Goal: Task Accomplishment & Management: Manage account settings

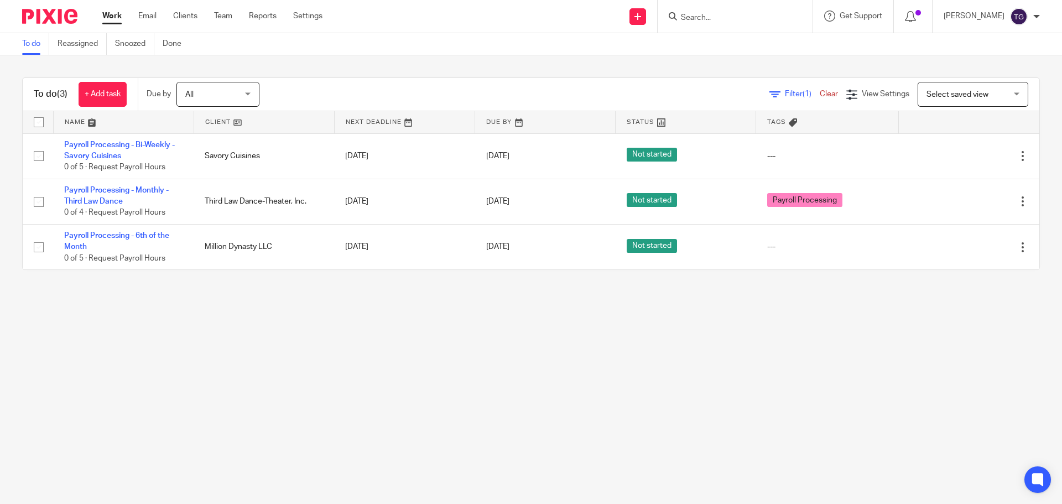
click at [590, 362] on main "To do Reassigned Snoozed Done To do (3) + Add task Due by All All Today Tomorro…" at bounding box center [531, 252] width 1062 height 504
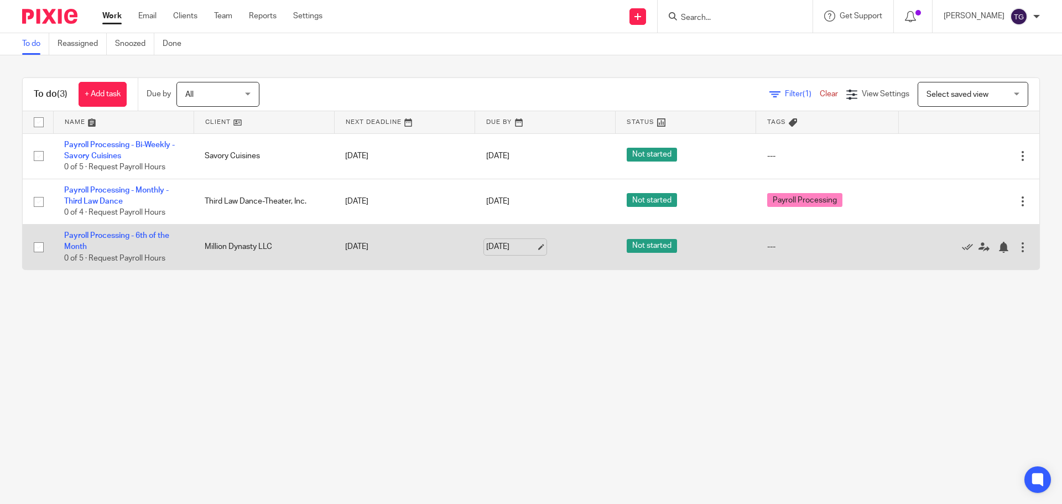
click at [509, 242] on link "Aug 29, 2025" at bounding box center [511, 247] width 50 height 12
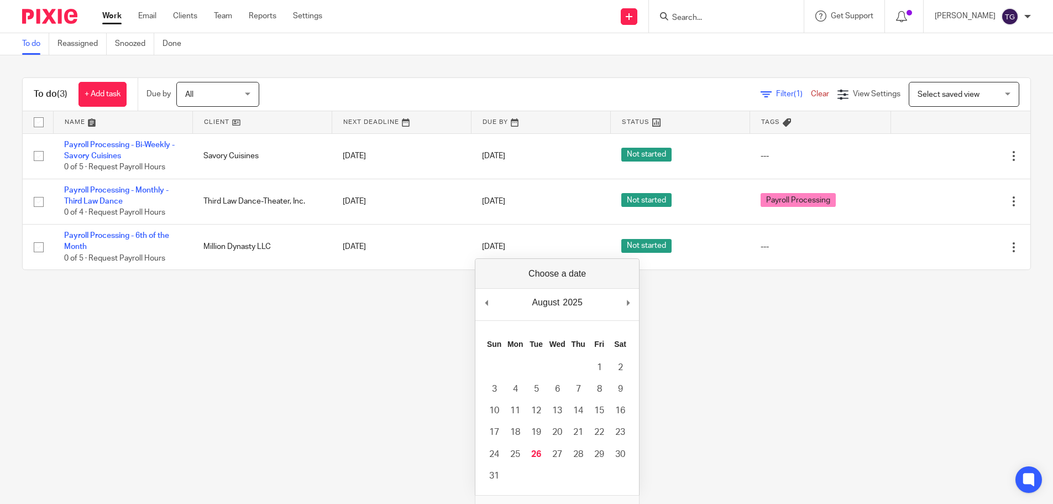
click at [294, 332] on main "To do Reassigned Snoozed Done To do (3) + Add task Due by All All Today Tomorro…" at bounding box center [526, 252] width 1053 height 504
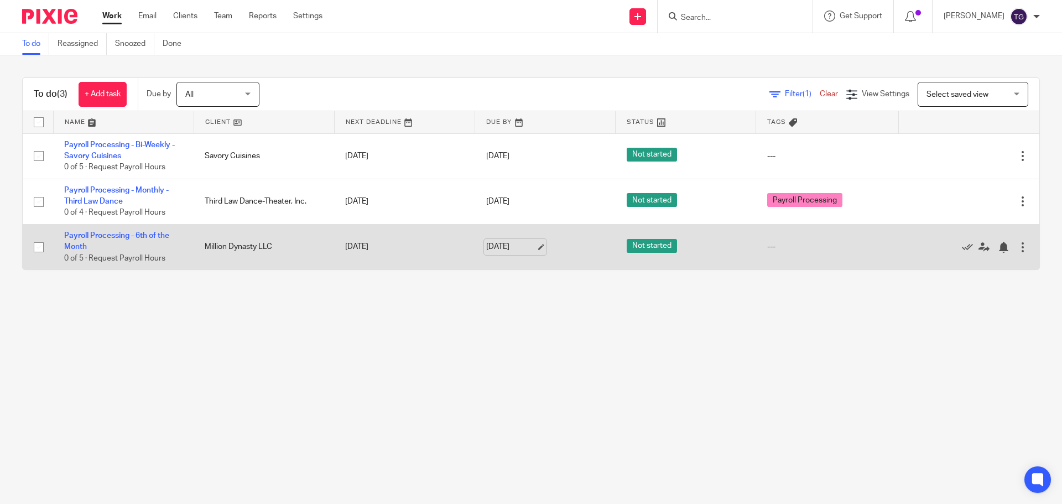
click at [521, 244] on link "Aug 29, 2025" at bounding box center [511, 247] width 50 height 12
click at [501, 242] on link "Sep 2, 2025" at bounding box center [511, 247] width 50 height 12
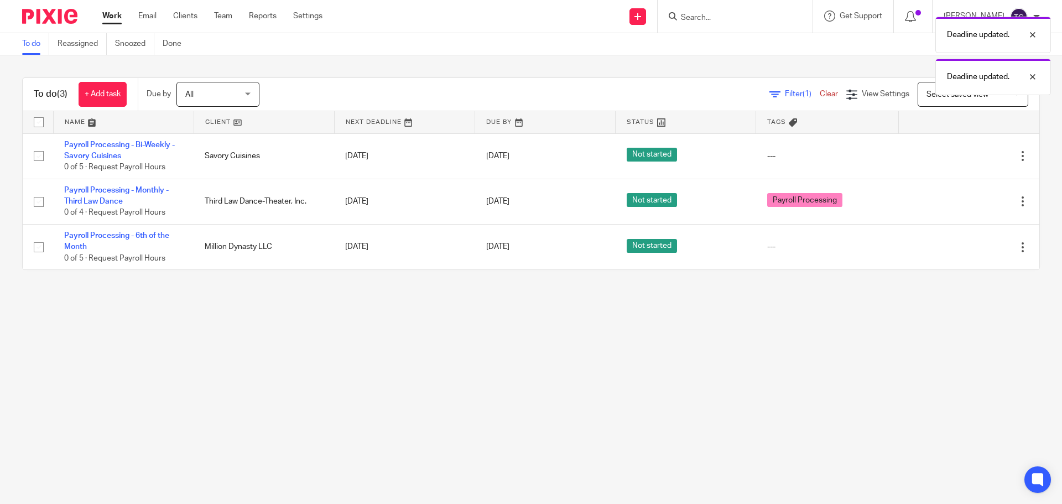
click at [518, 355] on main "To do Reassigned Snoozed Done To do (3) + Add task Due by All All Today Tomorro…" at bounding box center [531, 252] width 1062 height 504
click at [485, 352] on main "To do Reassigned Snoozed Done To do (3) + Add task Due by All All Today Tomorro…" at bounding box center [531, 252] width 1062 height 504
drag, startPoint x: 477, startPoint y: 315, endPoint x: 473, endPoint y: 327, distance: 12.4
click at [478, 316] on main "To do Reassigned Snoozed Done To do (3) + Add task Due by All All Today Tomorro…" at bounding box center [531, 252] width 1062 height 504
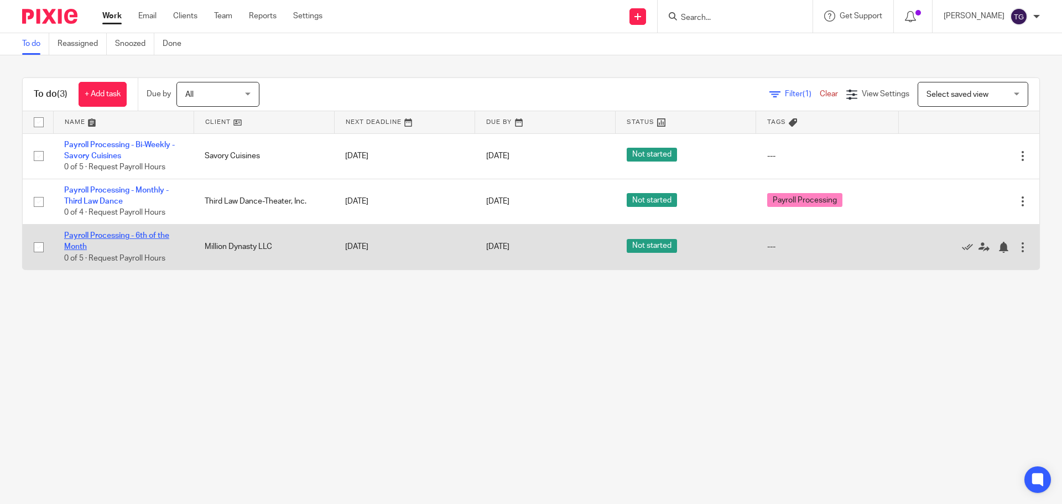
click at [113, 238] on link "Payroll Processing - 6th of the Month" at bounding box center [116, 241] width 105 height 19
click at [978, 245] on icon at bounding box center [983, 247] width 11 height 11
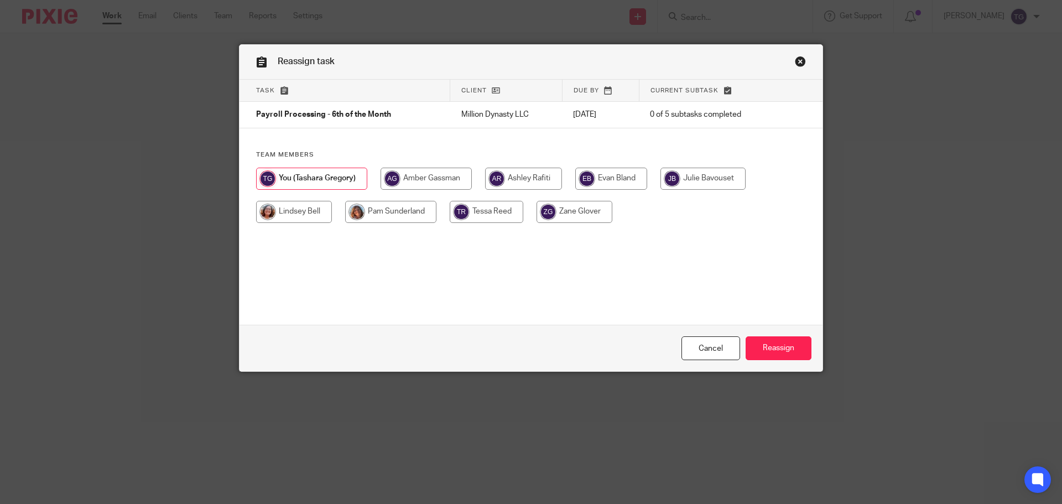
click at [277, 216] on input "radio" at bounding box center [294, 212] width 76 height 22
radio input "true"
click at [773, 356] on input "Reassign" at bounding box center [778, 348] width 66 height 24
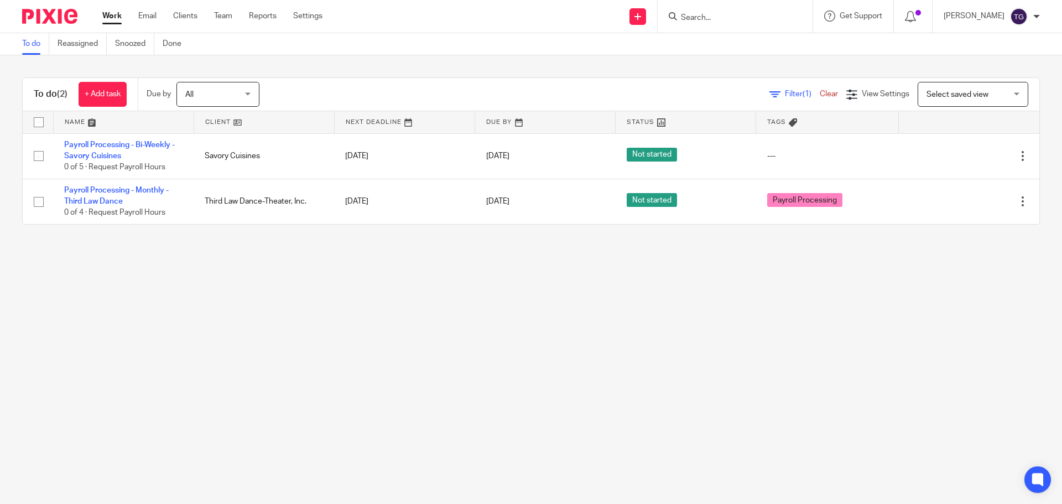
click at [220, 96] on span "All" at bounding box center [214, 93] width 59 height 23
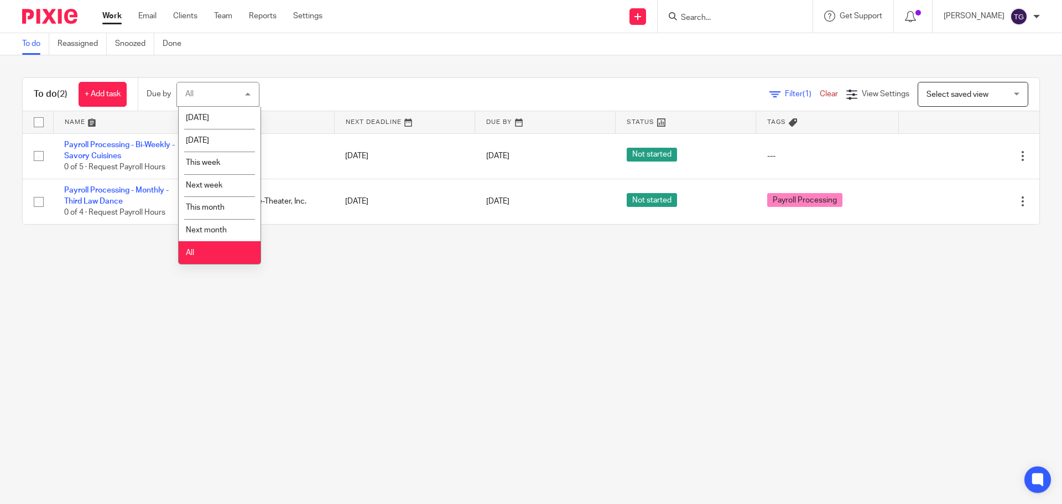
click at [207, 254] on li "All" at bounding box center [220, 252] width 82 height 23
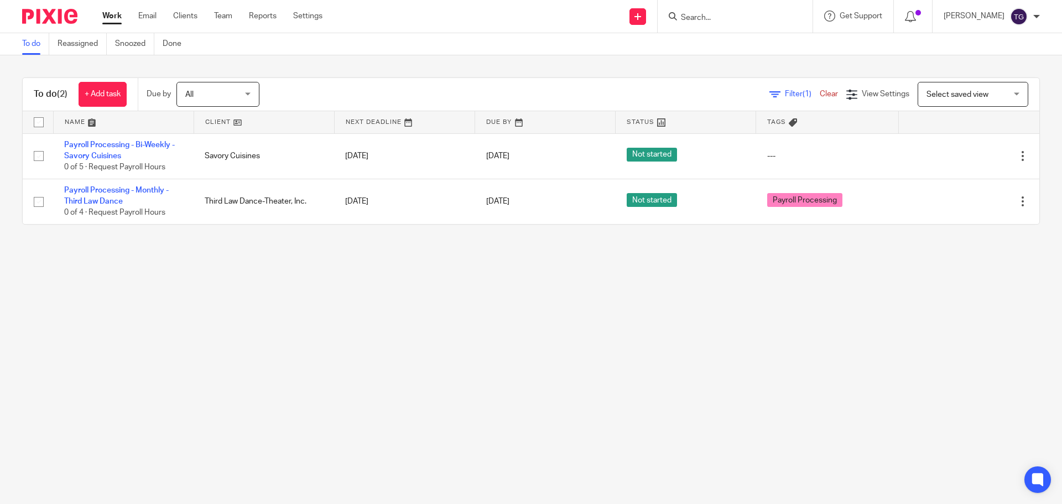
drag, startPoint x: 569, startPoint y: 394, endPoint x: 538, endPoint y: 388, distance: 32.0
click at [546, 375] on main "To do Reassigned Snoozed Done To do (2) + Add task Due by All All Today Tomorro…" at bounding box center [531, 252] width 1062 height 504
click at [507, 409] on main "To do Reassigned Snoozed Done To do (2) + Add task Due by All All Today Tomorro…" at bounding box center [531, 252] width 1062 height 504
click at [182, 87] on div "All All" at bounding box center [217, 94] width 83 height 25
click at [757, 467] on main "To do Reassigned Snoozed Done To do (2) + Add task Due by All All Today Tomorro…" at bounding box center [531, 252] width 1062 height 504
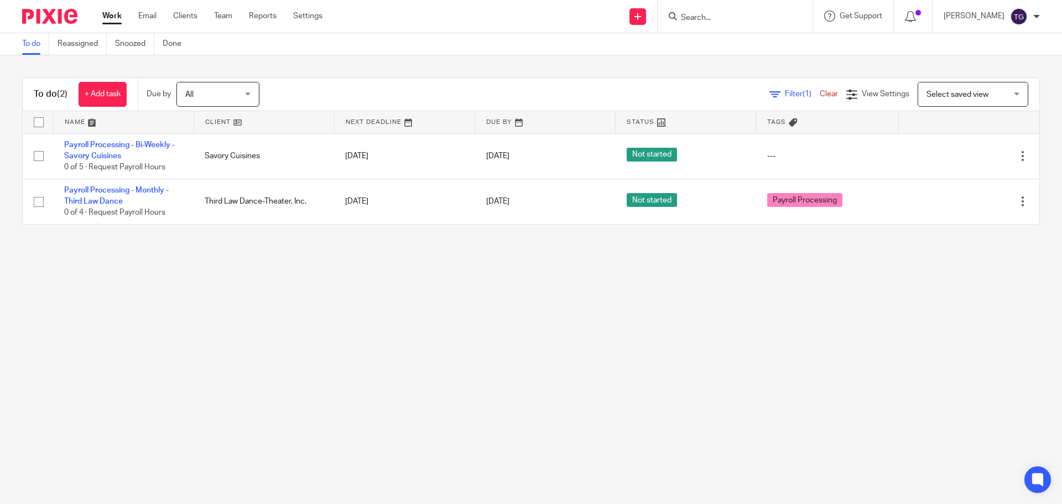
click at [451, 460] on main "To do Reassigned Snoozed Done To do (2) + Add task Due by All All Today Tomorro…" at bounding box center [531, 252] width 1062 height 504
click at [72, 272] on main "To do Reassigned Snoozed Done To do (2) + Add task Due by All All Today Tomorro…" at bounding box center [531, 252] width 1062 height 504
click at [752, 366] on main "To do Reassigned Snoozed Done To do (2) + Add task Due by All All Today Tomorro…" at bounding box center [531, 252] width 1062 height 504
click at [193, 291] on main "To do Reassigned Snoozed Done To do (2) + Add task Due by All All Today Tomorro…" at bounding box center [531, 252] width 1062 height 504
click at [183, 93] on div "All All" at bounding box center [217, 94] width 83 height 25
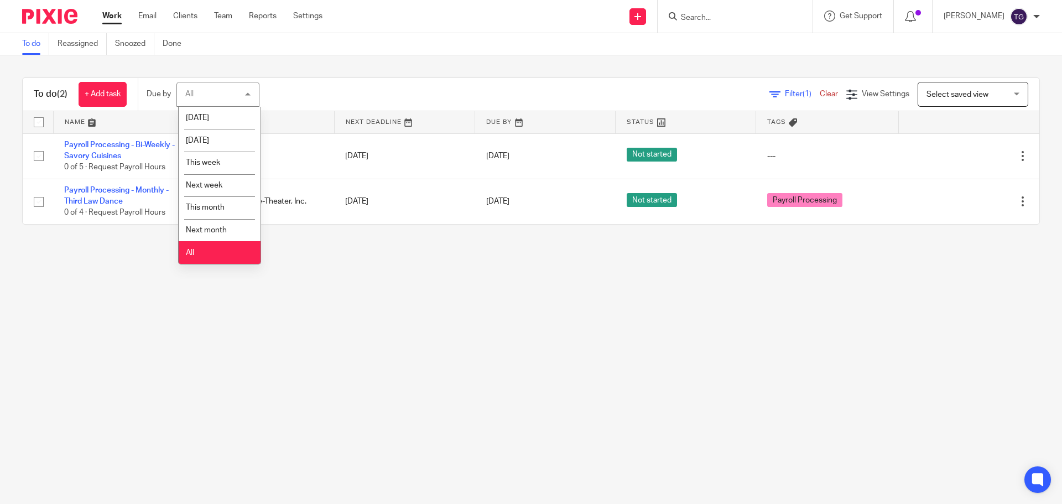
click at [201, 253] on li "All" at bounding box center [220, 252] width 82 height 23
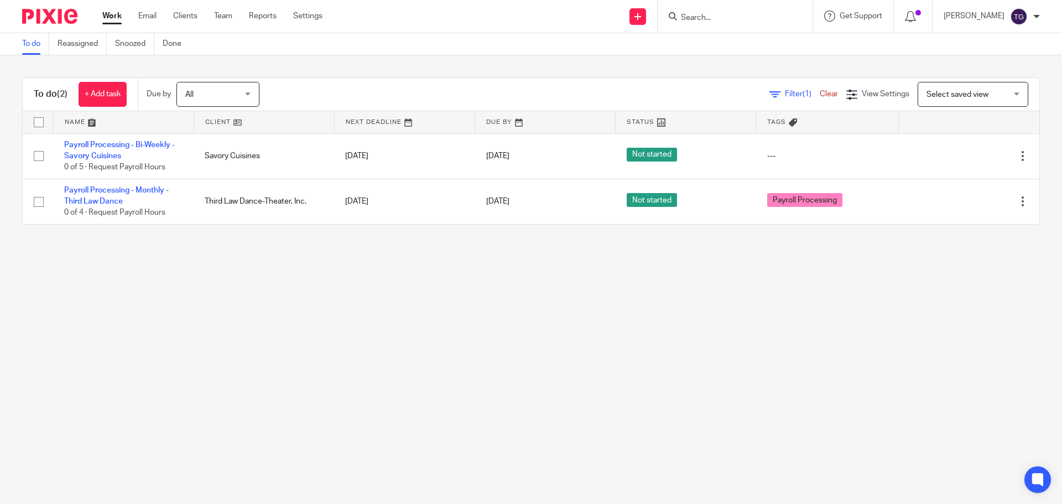
click at [214, 102] on span "All" at bounding box center [214, 93] width 59 height 23
click at [346, 360] on main "To do Reassigned Snoozed Done To do (2) + Add task Due by All All [DATE] [DATE]…" at bounding box center [531, 252] width 1062 height 504
